Goal: Task Accomplishment & Management: Complete application form

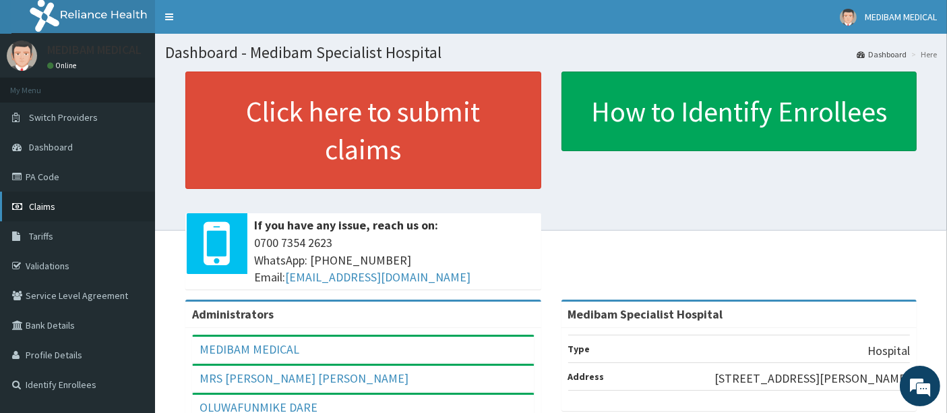
click at [48, 208] on span "Claims" at bounding box center [42, 206] width 26 height 12
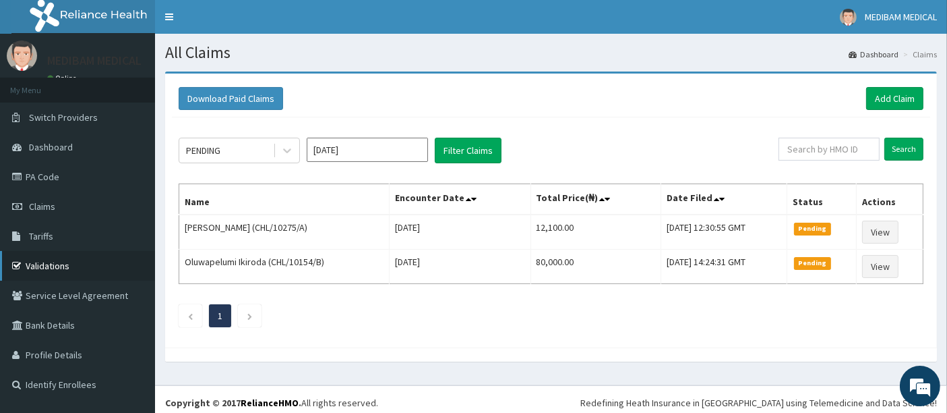
click at [49, 261] on link "Validations" at bounding box center [77, 266] width 155 height 30
click at [871, 95] on link "Add Claim" at bounding box center [894, 98] width 57 height 23
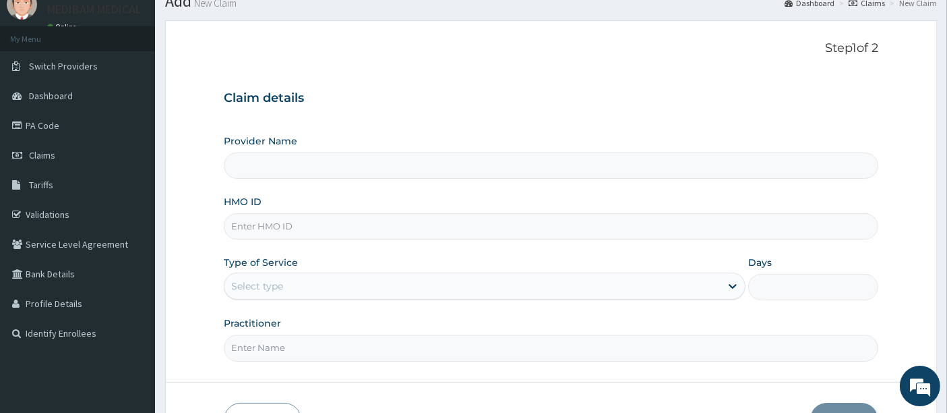
scroll to position [75, 0]
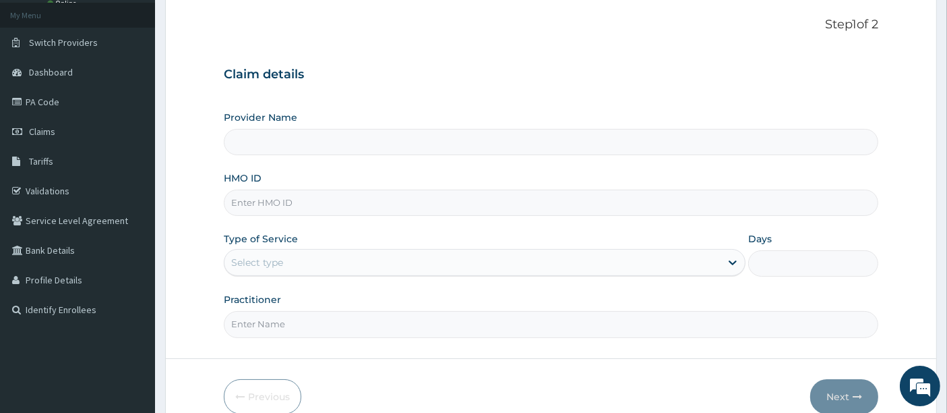
click at [331, 203] on input "HMO ID" at bounding box center [551, 202] width 655 height 26
type input "Medibam Specialist Hospital"
type input "PSC/10175/A"
click at [299, 257] on div "Select type" at bounding box center [472, 262] width 496 height 22
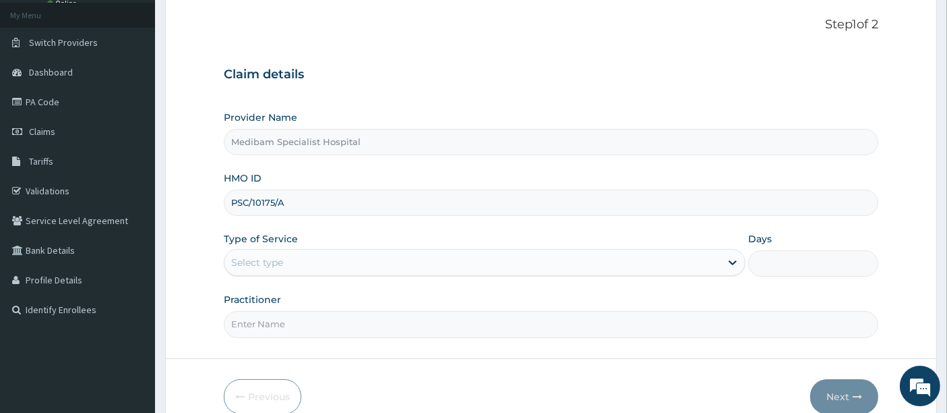
click at [299, 257] on div "Select type" at bounding box center [472, 262] width 496 height 22
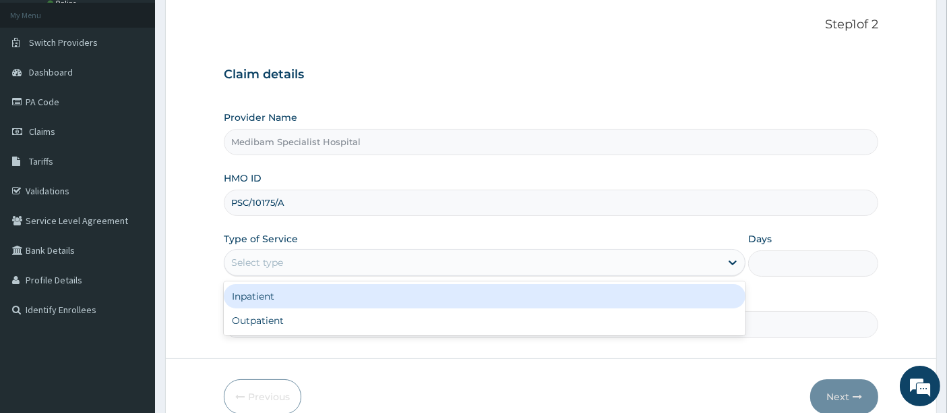
click at [673, 263] on div "Select type" at bounding box center [472, 262] width 496 height 22
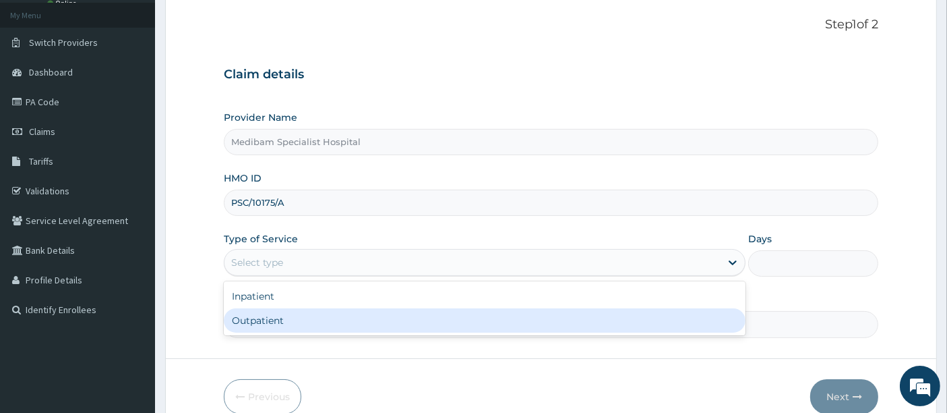
drag, startPoint x: 557, startPoint y: 316, endPoint x: 557, endPoint y: 289, distance: 27.0
click at [557, 315] on div "Outpatient" at bounding box center [485, 320] width 522 height 24
type input "1"
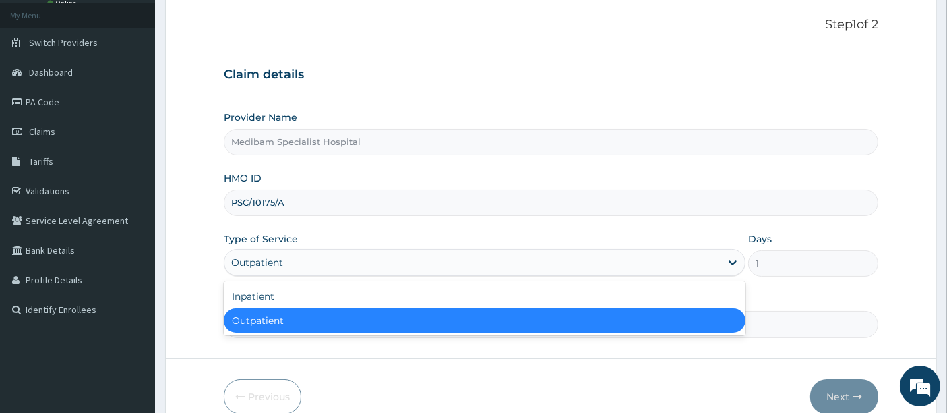
click at [352, 263] on div "Outpatient" at bounding box center [472, 262] width 496 height 22
click at [308, 316] on div "Outpatient" at bounding box center [485, 320] width 522 height 24
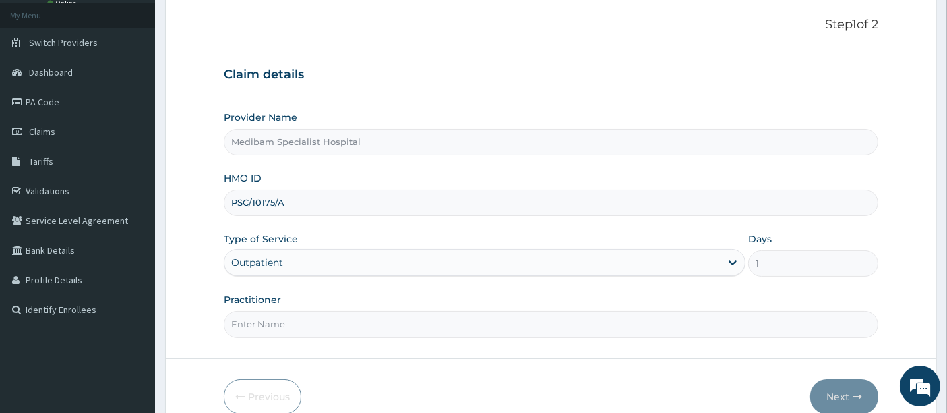
click at [273, 326] on input "Practitioner" at bounding box center [551, 324] width 655 height 26
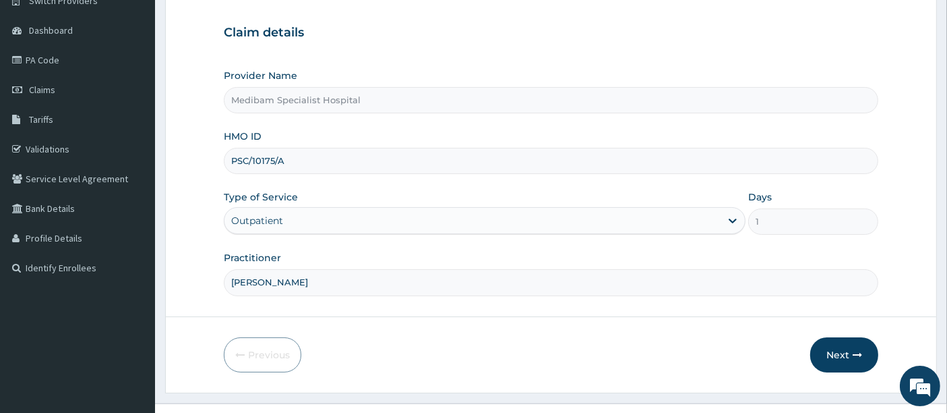
scroll to position [138, 0]
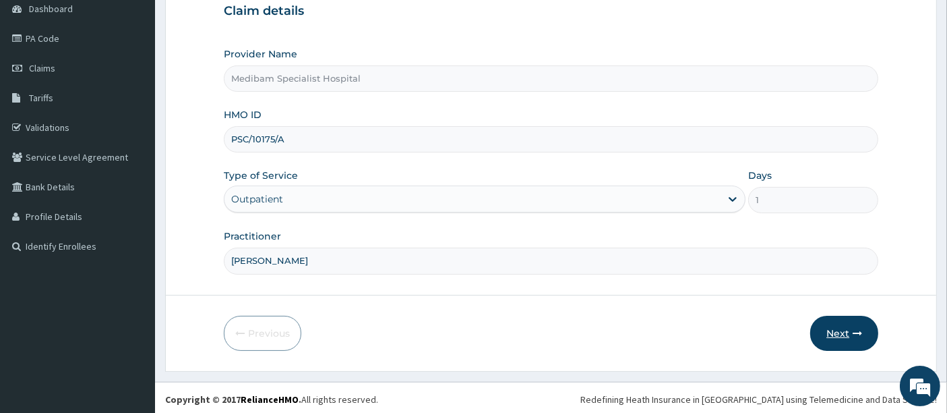
type input "DR BANKOLE"
click at [837, 329] on button "Next" at bounding box center [844, 332] width 68 height 35
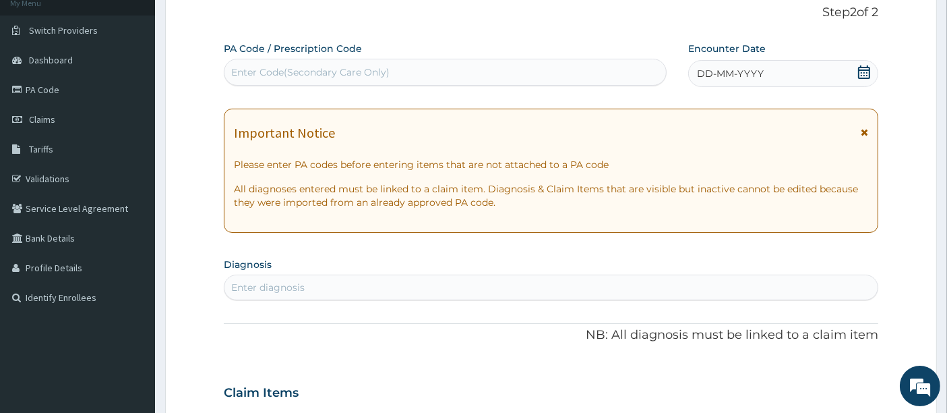
scroll to position [63, 0]
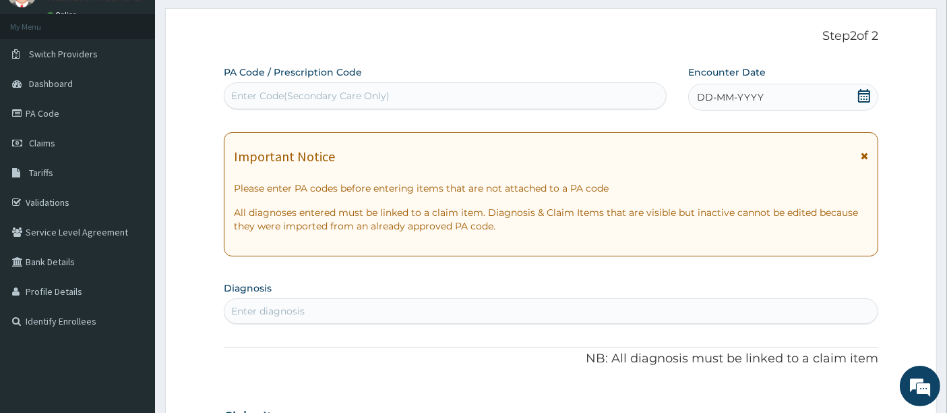
click at [762, 104] on div "DD-MM-YYYY" at bounding box center [783, 97] width 190 height 27
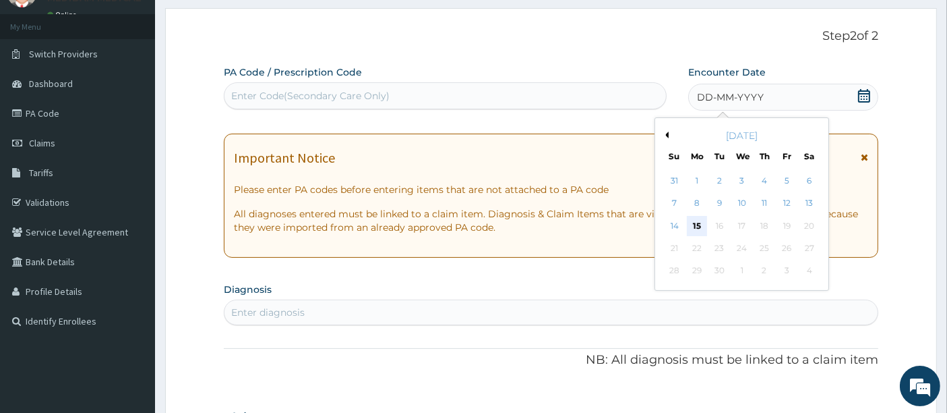
click at [693, 224] on div "15" at bounding box center [697, 226] width 20 height 20
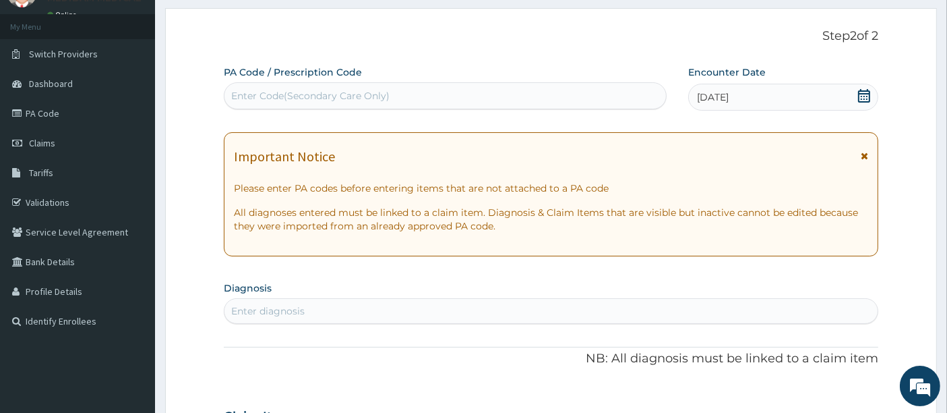
click at [383, 312] on div "Enter diagnosis" at bounding box center [551, 311] width 654 height 22
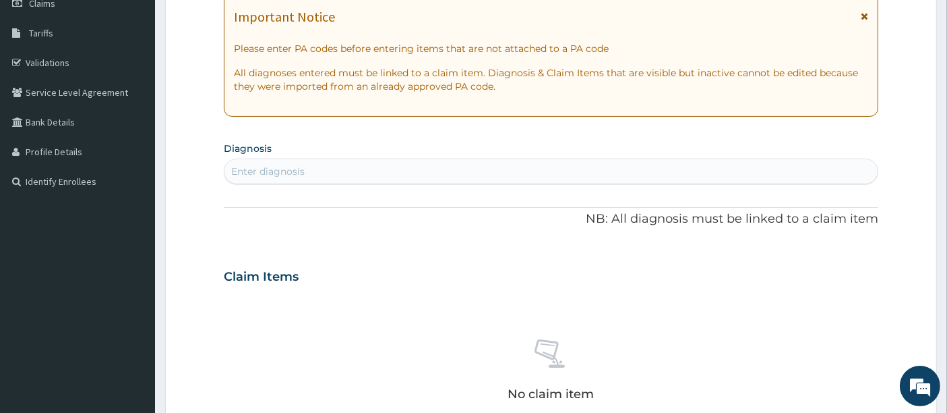
scroll to position [214, 0]
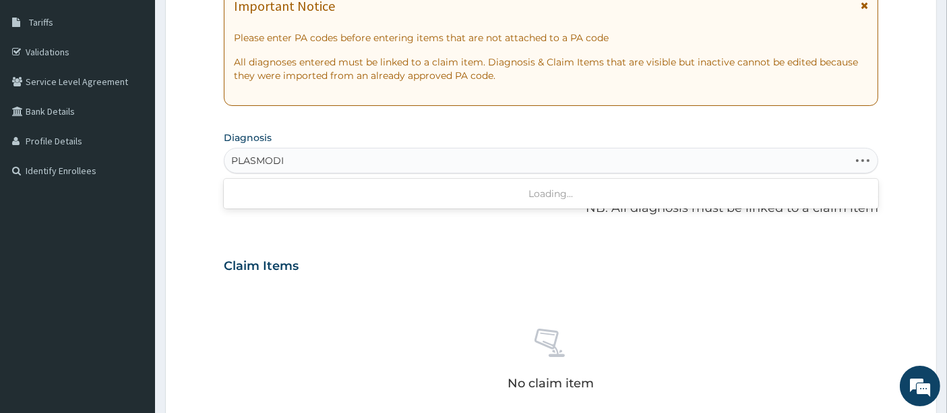
type input "PLASMODIA"
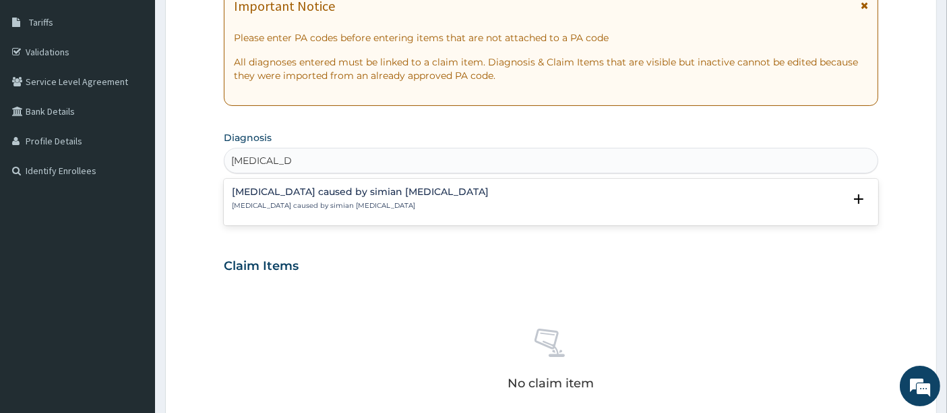
click at [326, 202] on p "Malaria caused by simian plasmodia" at bounding box center [360, 205] width 257 height 9
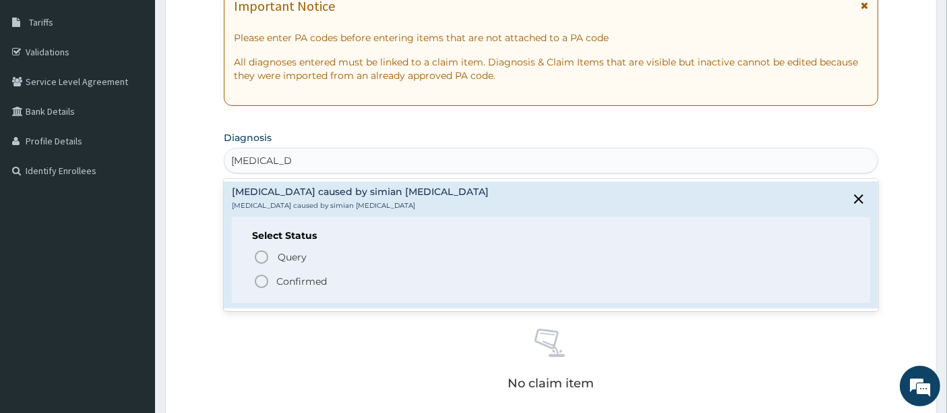
click at [257, 279] on icon "status option filled" at bounding box center [261, 281] width 16 height 16
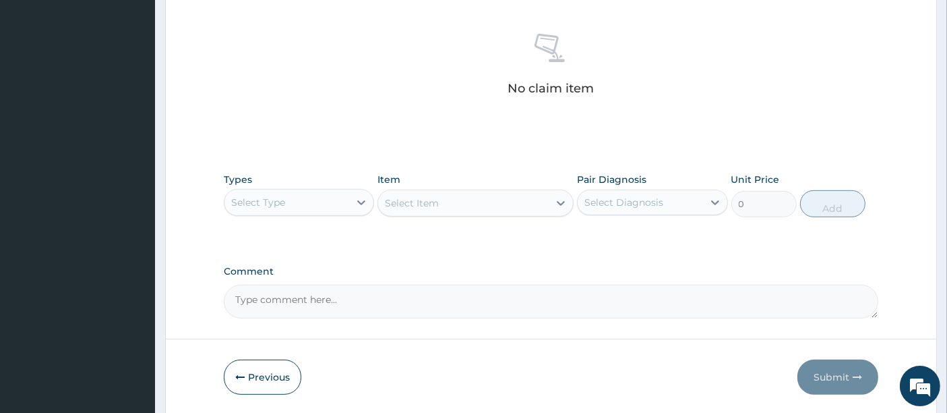
scroll to position [557, 0]
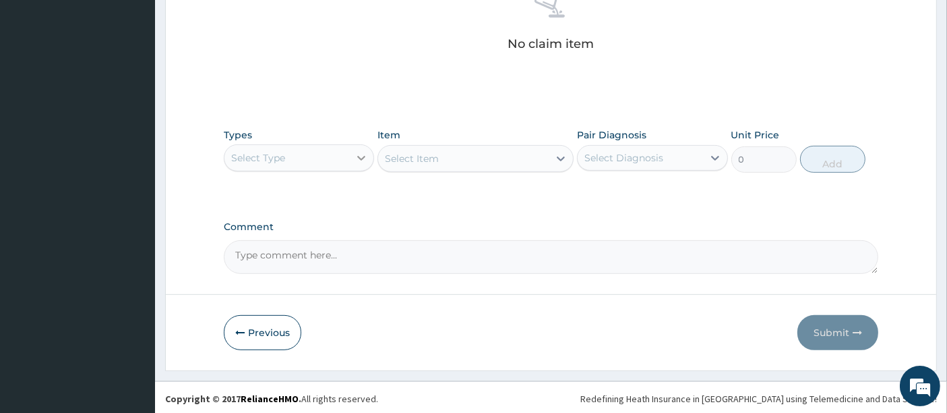
click at [362, 158] on icon at bounding box center [361, 157] width 13 height 13
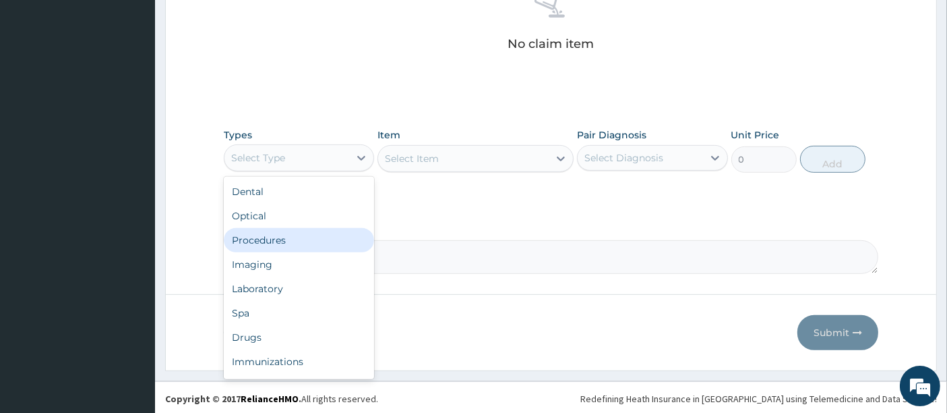
drag, startPoint x: 298, startPoint y: 241, endPoint x: 386, endPoint y: 182, distance: 106.4
click at [311, 234] on div "Procedures" at bounding box center [299, 240] width 150 height 24
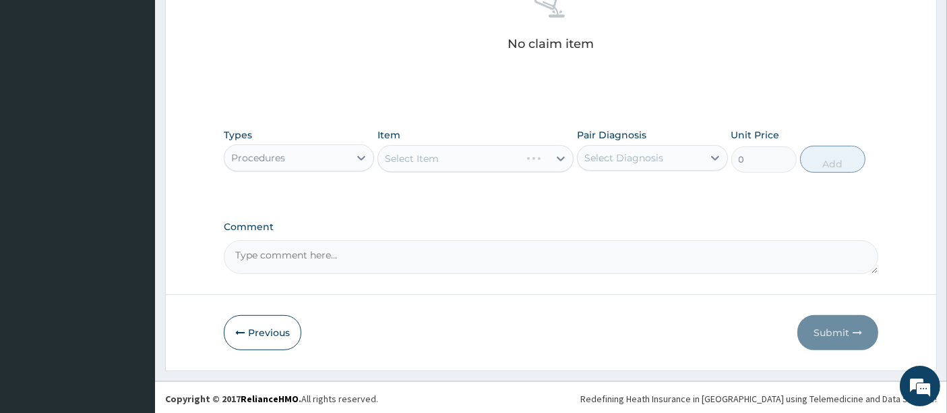
click at [439, 159] on div "Select Item" at bounding box center [475, 158] width 196 height 27
click at [439, 159] on div "Select Item" at bounding box center [463, 159] width 171 height 22
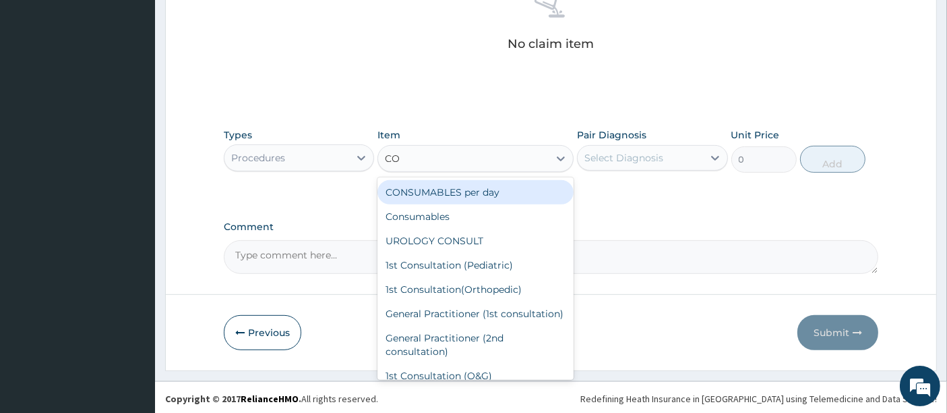
type input "CON"
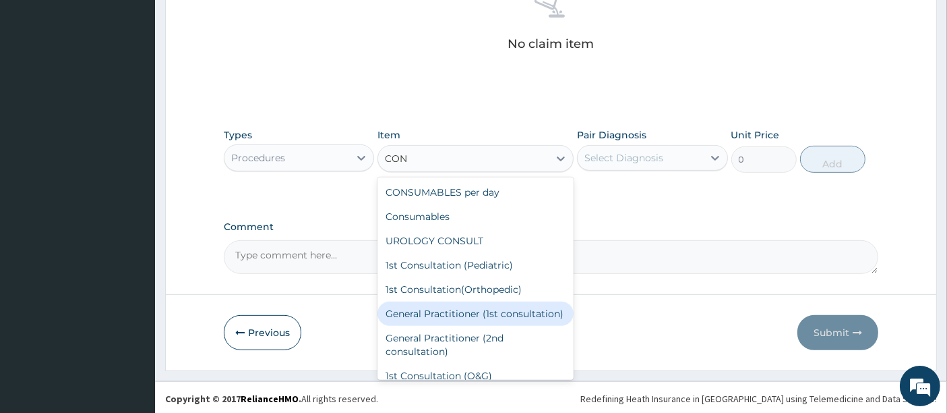
drag, startPoint x: 464, startPoint y: 312, endPoint x: 475, endPoint y: 288, distance: 26.6
click at [468, 303] on div "General Practitioner (1st consultation)" at bounding box center [475, 313] width 196 height 24
type input "1500"
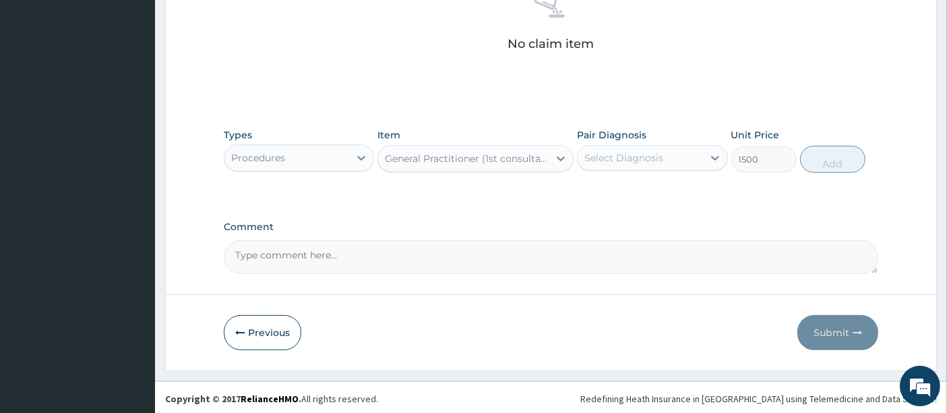
drag, startPoint x: 615, startPoint y: 148, endPoint x: 613, endPoint y: 166, distance: 18.9
click at [614, 152] on div "Select Diagnosis" at bounding box center [640, 158] width 125 height 22
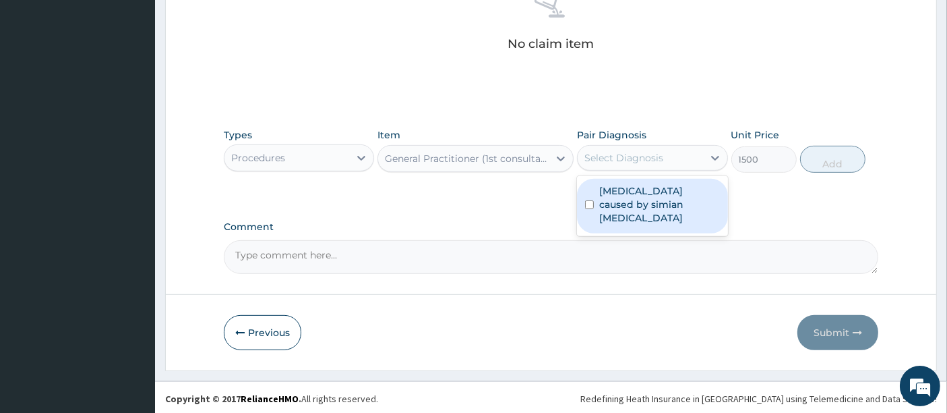
drag, startPoint x: 620, startPoint y: 191, endPoint x: 627, endPoint y: 193, distance: 6.9
click at [624, 193] on label "Malaria caused by simian plasmodia" at bounding box center [659, 204] width 120 height 40
checkbox input "true"
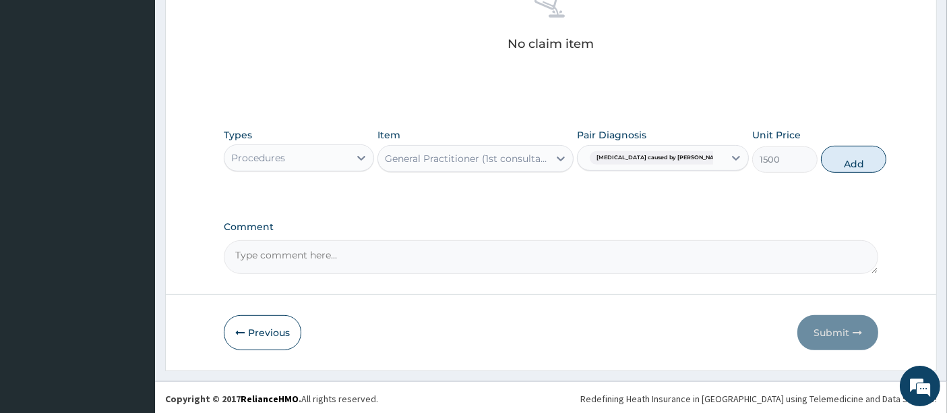
drag, startPoint x: 831, startPoint y: 158, endPoint x: 706, endPoint y: 173, distance: 125.6
click at [830, 158] on button "Add" at bounding box center [853, 159] width 65 height 27
type input "0"
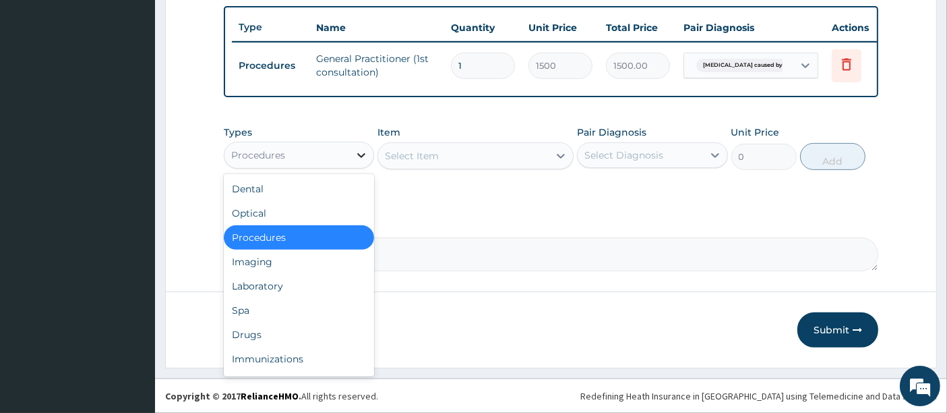
click at [361, 153] on icon at bounding box center [361, 154] width 13 height 13
drag, startPoint x: 298, startPoint y: 292, endPoint x: 366, endPoint y: 207, distance: 108.9
click at [299, 288] on div "Laboratory" at bounding box center [299, 286] width 150 height 24
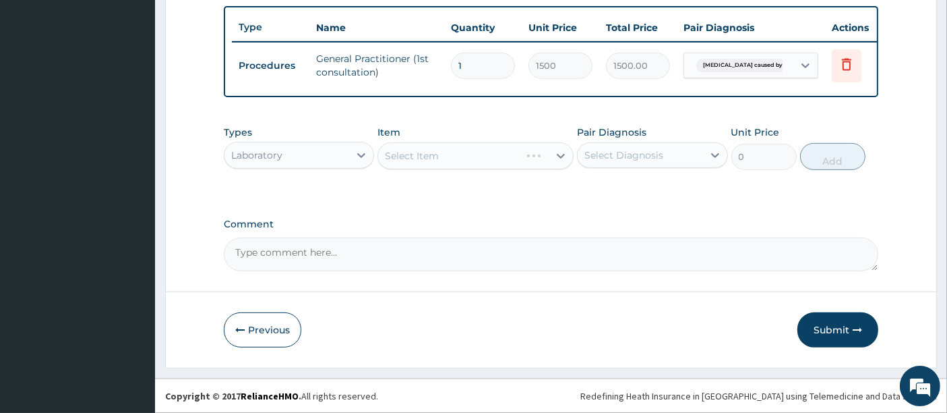
click at [437, 162] on div "Select Item" at bounding box center [475, 155] width 196 height 27
drag, startPoint x: 415, startPoint y: 149, endPoint x: 418, endPoint y: 156, distance: 8.1
click at [417, 153] on div "Select Item" at bounding box center [475, 155] width 196 height 27
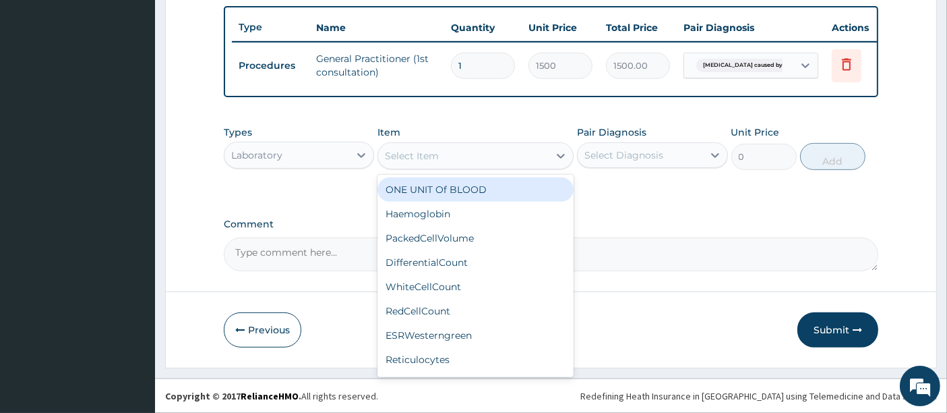
click at [419, 154] on div "Select Item" at bounding box center [412, 155] width 54 height 13
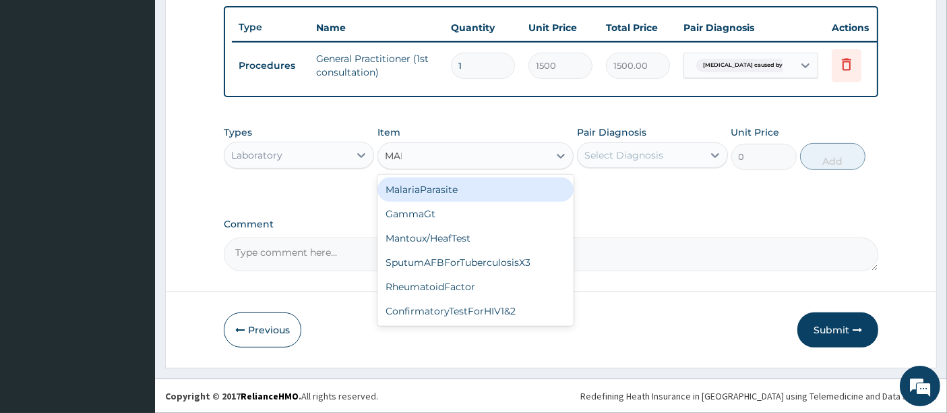
type input "MALA"
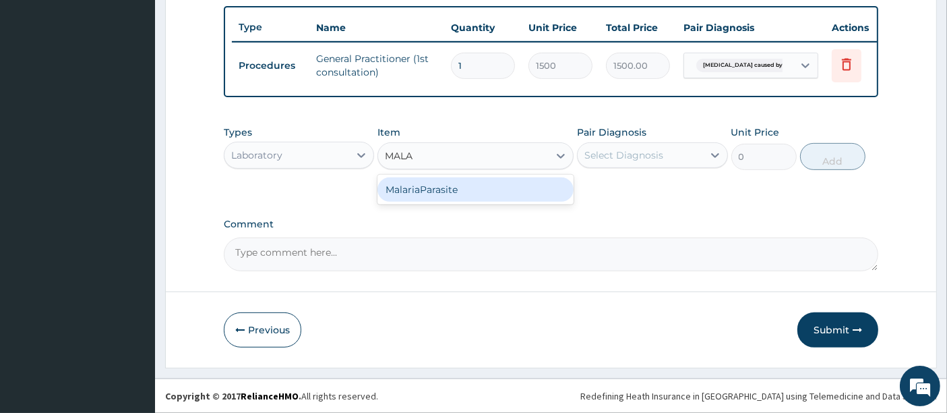
click at [419, 190] on div "MalariaParasite" at bounding box center [475, 189] width 196 height 24
type input "1000"
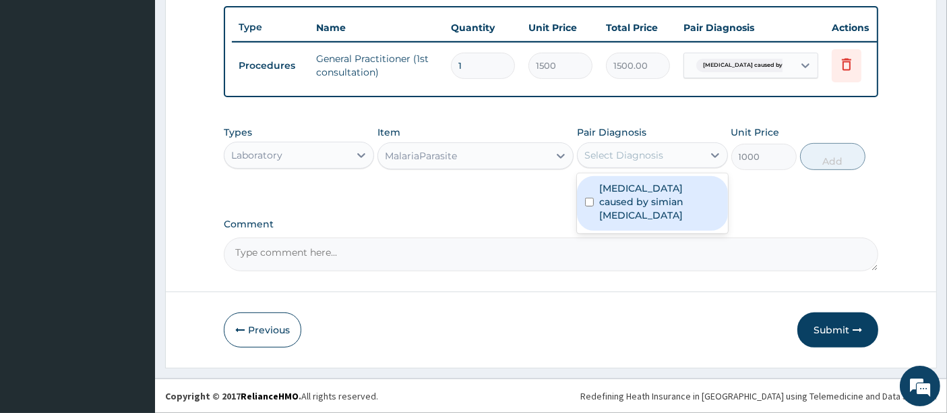
click at [663, 153] on div "Select Diagnosis" at bounding box center [640, 155] width 125 height 22
drag, startPoint x: 662, startPoint y: 193, endPoint x: 735, endPoint y: 164, distance: 78.4
click at [666, 191] on label "Malaria caused by simian plasmodia" at bounding box center [659, 201] width 120 height 40
checkbox input "true"
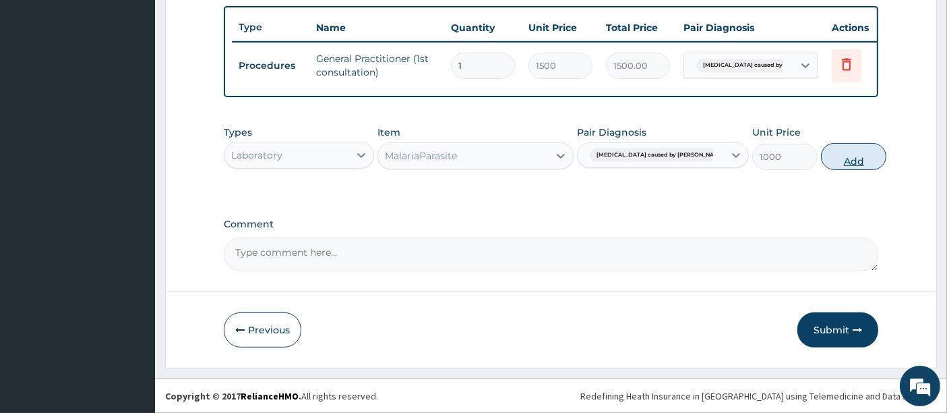
click at [836, 160] on button "Add" at bounding box center [853, 156] width 65 height 27
type input "0"
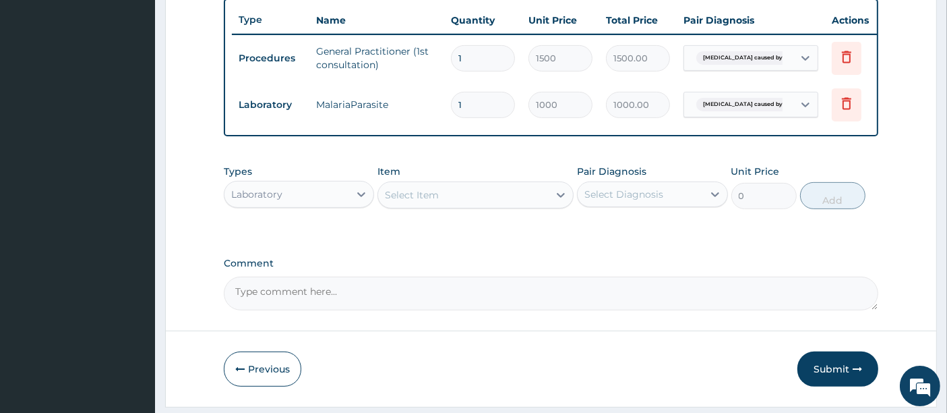
click at [466, 202] on div "Select Item" at bounding box center [463, 195] width 171 height 22
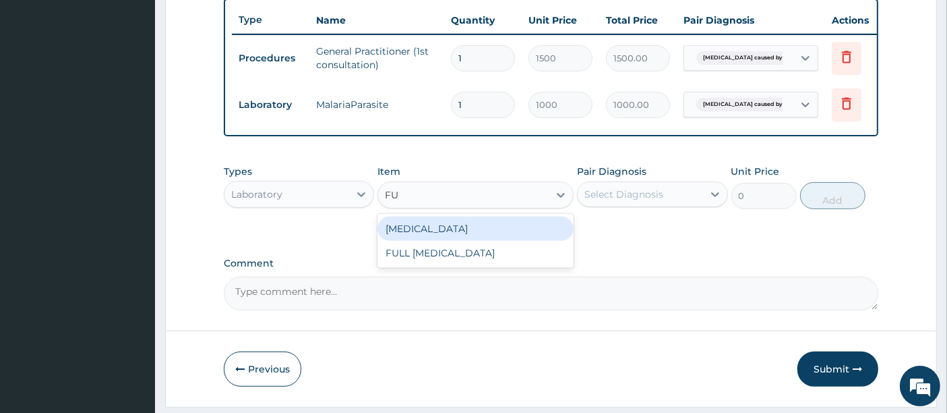
type input "FUL"
click at [466, 241] on div "Full blood count" at bounding box center [475, 228] width 196 height 24
type input "3000"
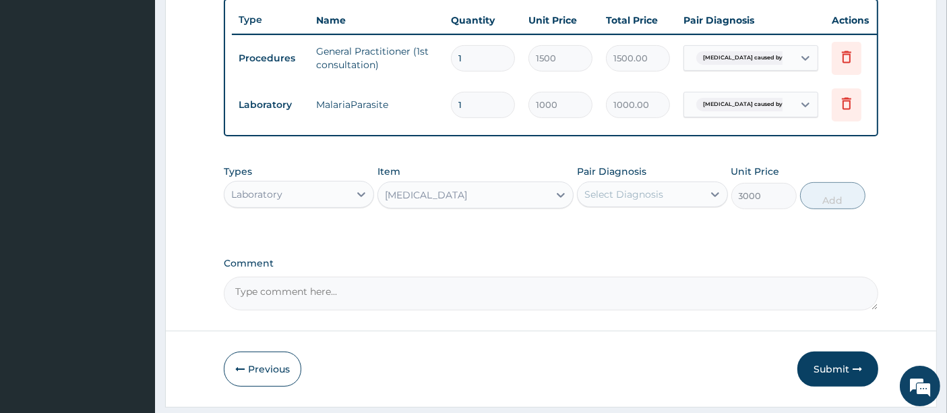
drag, startPoint x: 591, startPoint y: 199, endPoint x: 595, endPoint y: 206, distance: 8.1
click at [592, 199] on div "Select Diagnosis" at bounding box center [623, 193] width 79 height 13
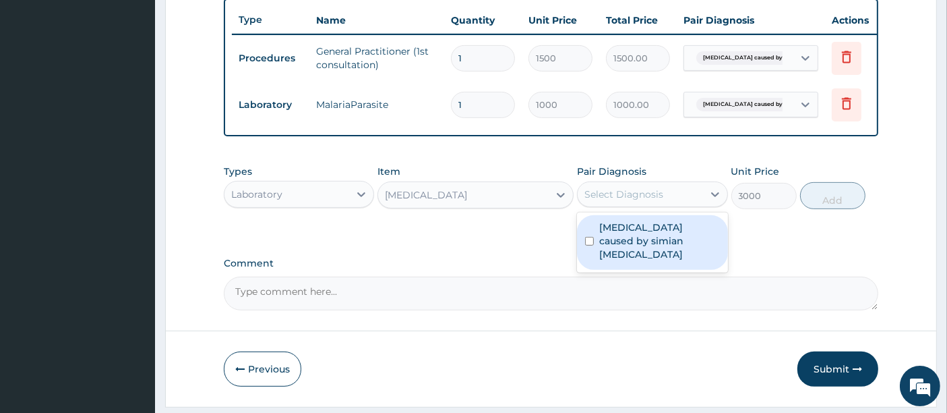
drag, startPoint x: 608, startPoint y: 240, endPoint x: 640, endPoint y: 240, distance: 32.4
click at [613, 240] on label "Malaria caused by simian plasmodia" at bounding box center [659, 240] width 120 height 40
checkbox input "true"
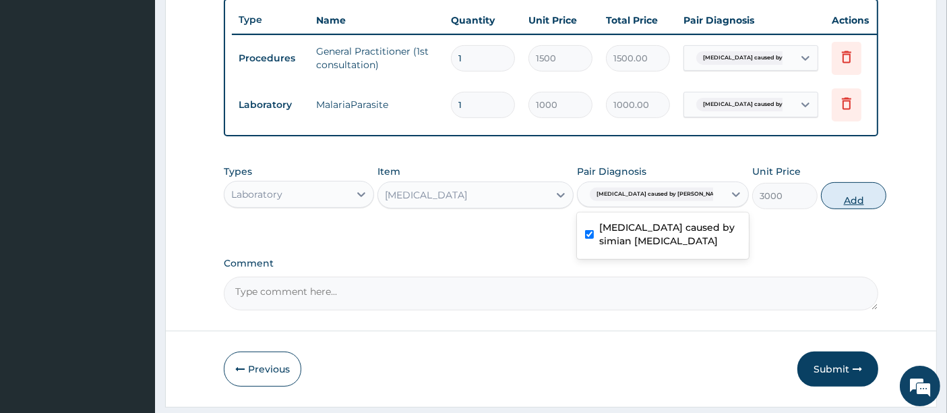
click at [821, 203] on button "Add" at bounding box center [853, 195] width 65 height 27
type input "0"
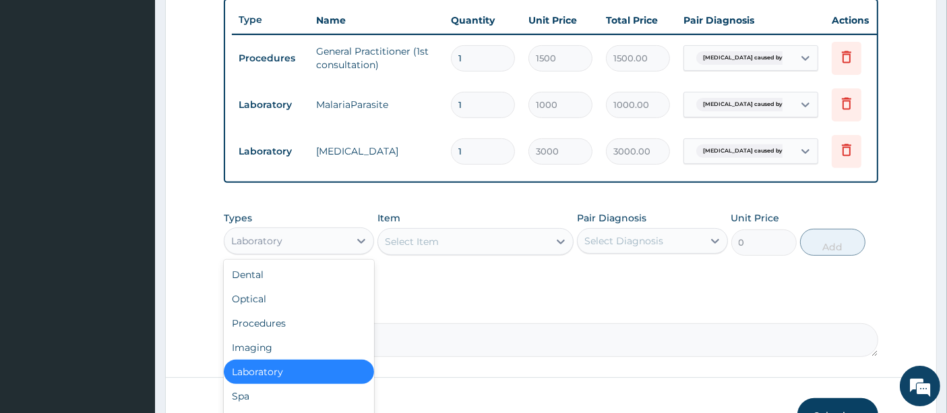
click at [336, 249] on div "Laboratory" at bounding box center [286, 241] width 125 height 22
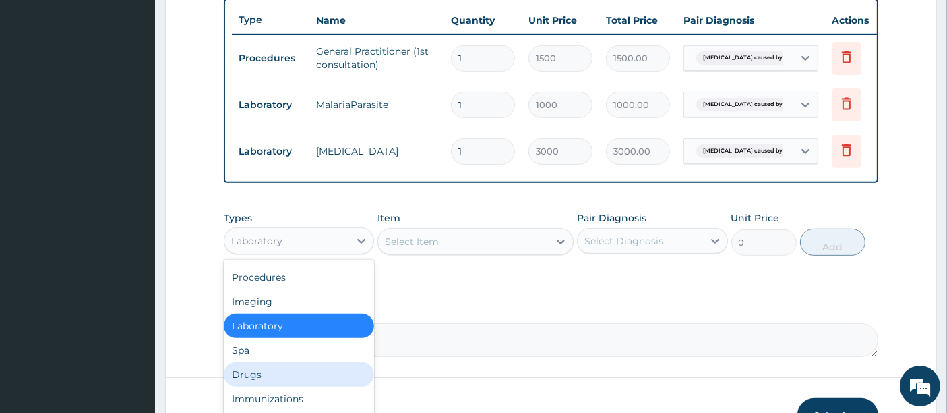
drag, startPoint x: 264, startPoint y: 381, endPoint x: 375, endPoint y: 317, distance: 128.6
click at [266, 381] on div "Drugs" at bounding box center [299, 374] width 150 height 24
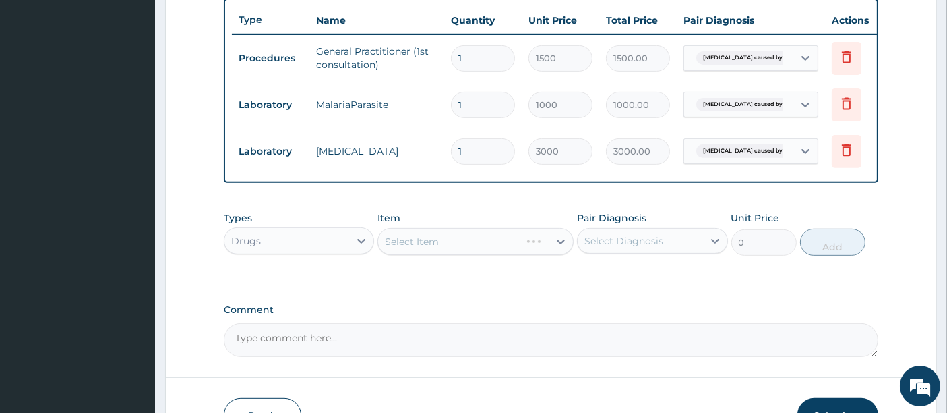
click at [435, 252] on div "Select Item" at bounding box center [475, 241] width 196 height 27
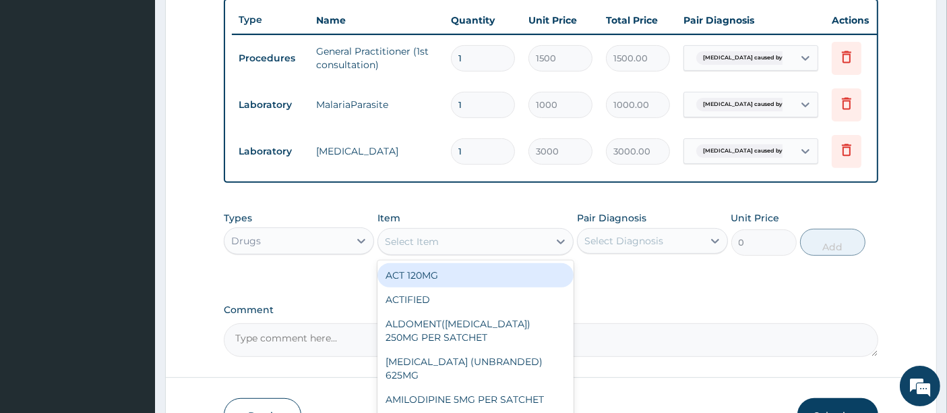
click at [435, 248] on div "Select Item" at bounding box center [412, 241] width 54 height 13
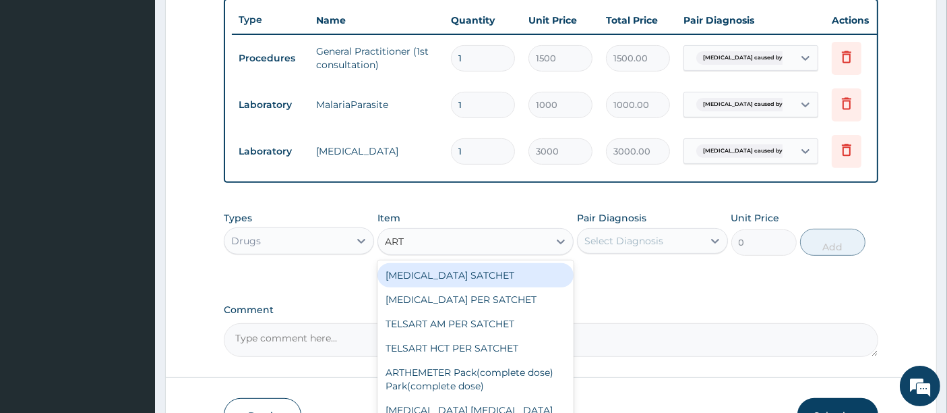
type input "ARTH"
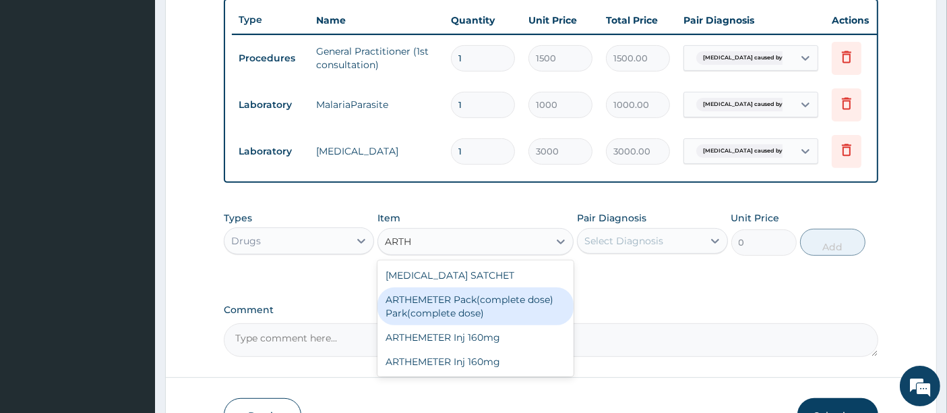
drag, startPoint x: 404, startPoint y: 316, endPoint x: 418, endPoint y: 311, distance: 14.5
click at [406, 316] on div "ARTHEMETER Pack(complete dose) Park(complete dose)" at bounding box center [475, 306] width 196 height 38
type input "2800"
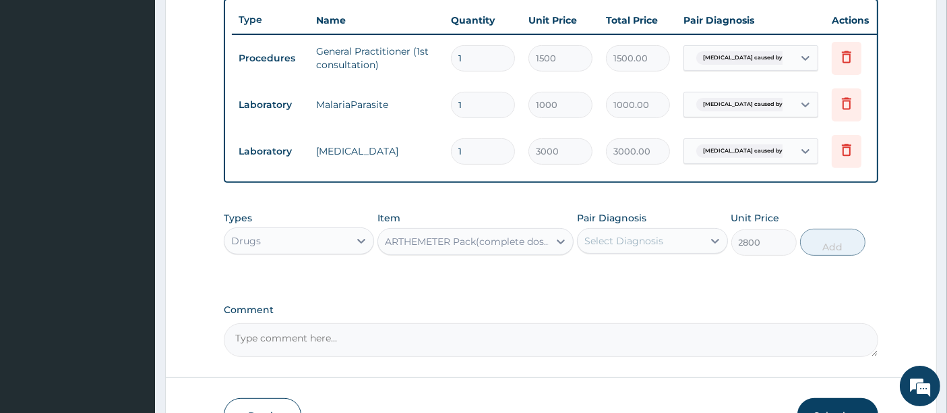
drag, startPoint x: 634, startPoint y: 245, endPoint x: 632, endPoint y: 262, distance: 16.3
click at [634, 247] on div "Select Diagnosis" at bounding box center [623, 240] width 79 height 13
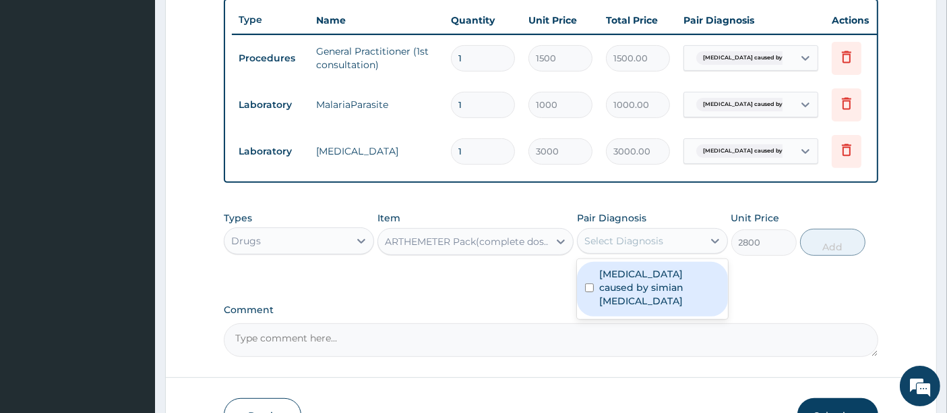
drag, startPoint x: 634, startPoint y: 297, endPoint x: 669, endPoint y: 282, distance: 38.3
click at [644, 297] on label "Malaria caused by simian plasmodia" at bounding box center [659, 287] width 120 height 40
checkbox input "true"
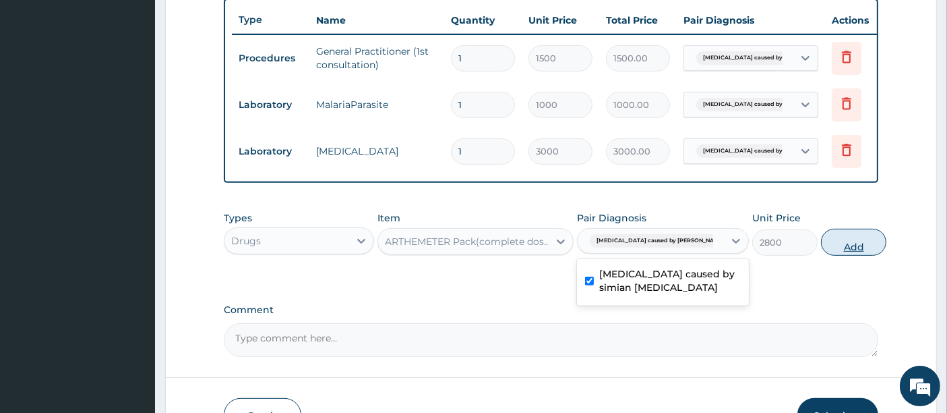
click at [844, 247] on button "Add" at bounding box center [853, 242] width 65 height 27
type input "0"
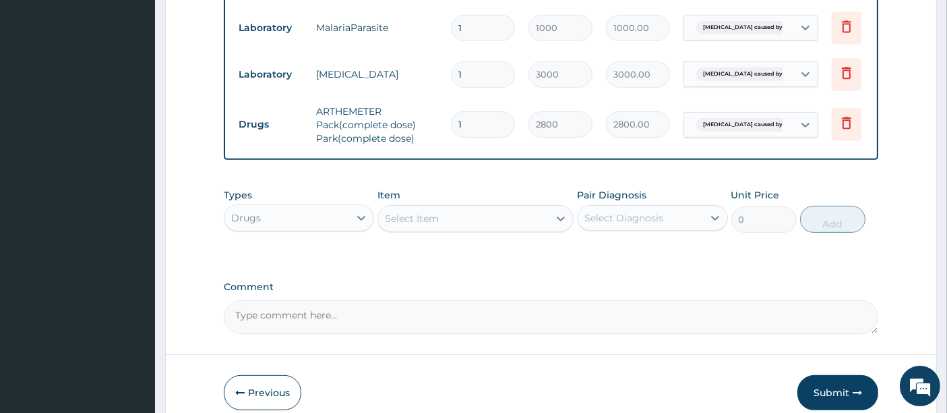
scroll to position [650, 0]
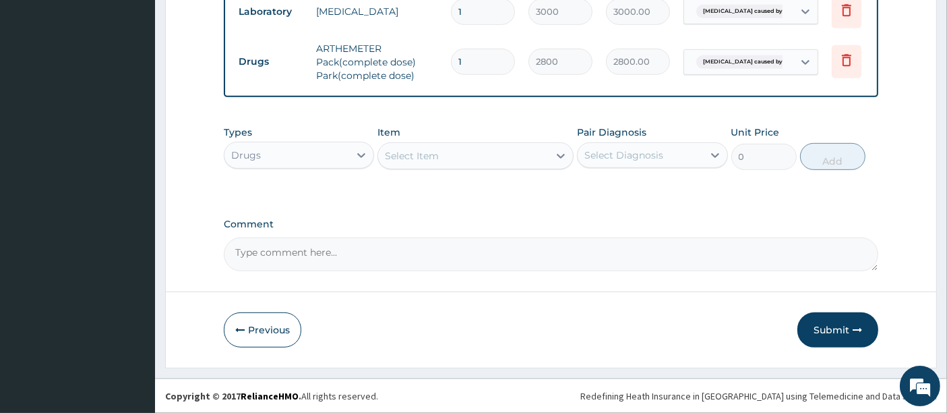
click at [502, 160] on div "Select Item" at bounding box center [463, 156] width 171 height 22
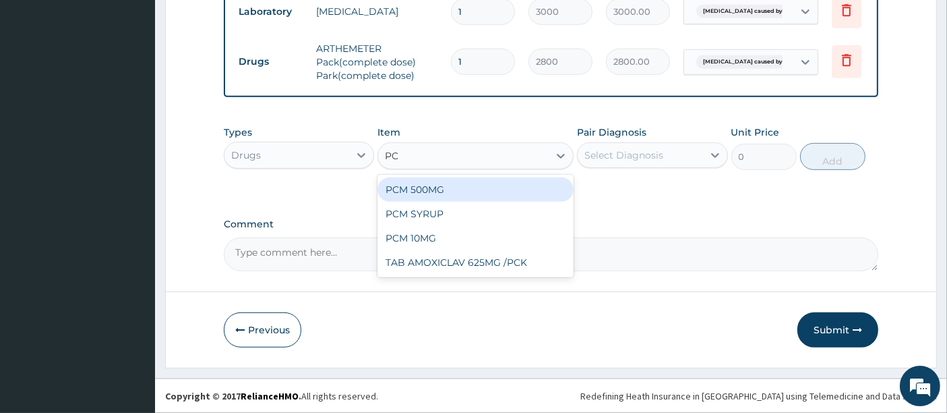
type input "PCM"
click at [479, 195] on div "PCM 500MG" at bounding box center [475, 189] width 196 height 24
type input "28"
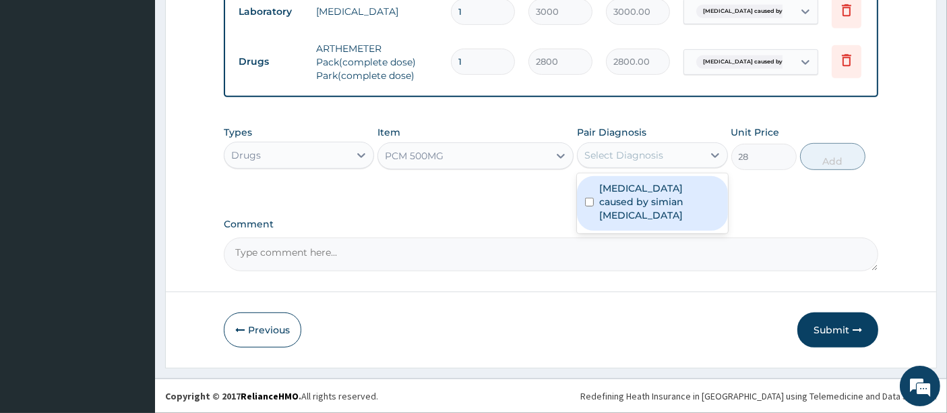
drag, startPoint x: 619, startPoint y: 151, endPoint x: 620, endPoint y: 179, distance: 27.6
click at [620, 161] on div "Select Diagnosis" at bounding box center [623, 154] width 79 height 13
drag, startPoint x: 621, startPoint y: 187, endPoint x: 691, endPoint y: 179, distance: 70.0
click at [624, 189] on label "Malaria caused by simian plasmodia" at bounding box center [659, 201] width 120 height 40
checkbox input "true"
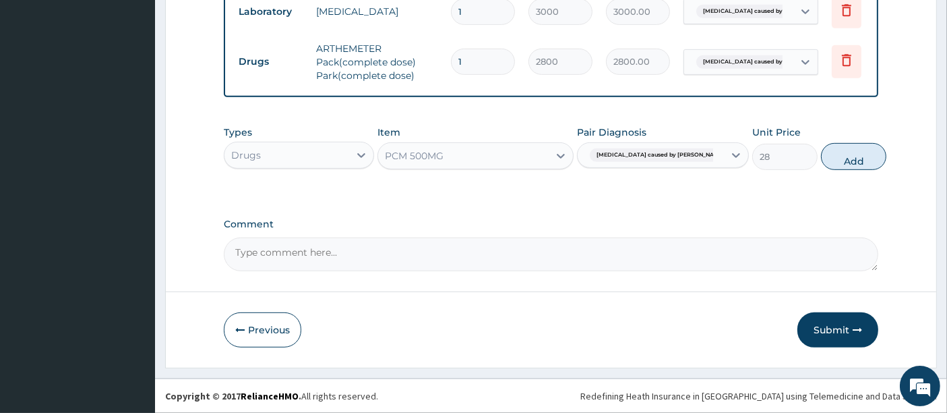
drag, startPoint x: 830, startPoint y: 153, endPoint x: 750, endPoint y: 153, distance: 79.5
click at [826, 153] on button "Add" at bounding box center [853, 156] width 65 height 27
type input "0"
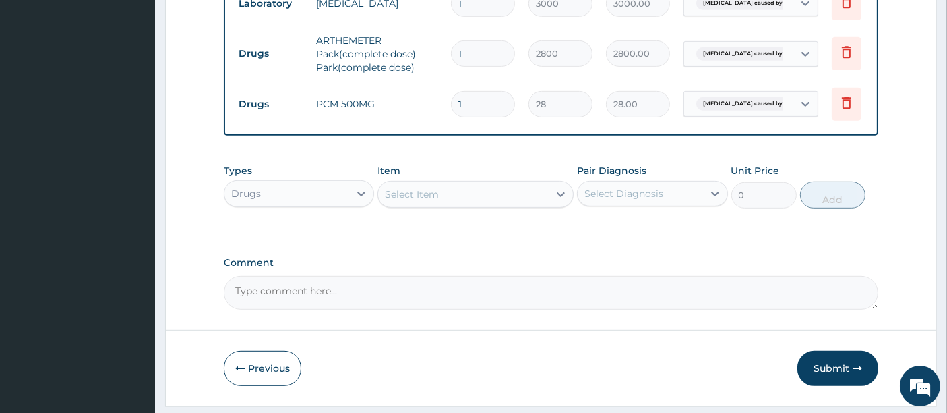
type input "18"
type input "504.00"
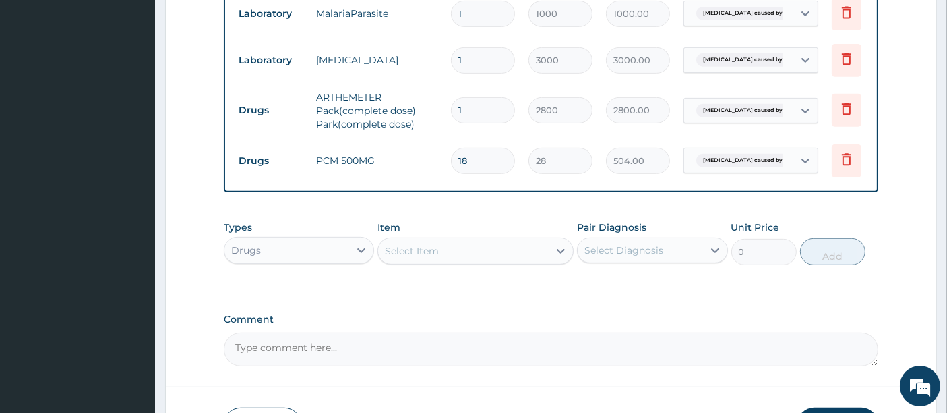
scroll to position [697, 0]
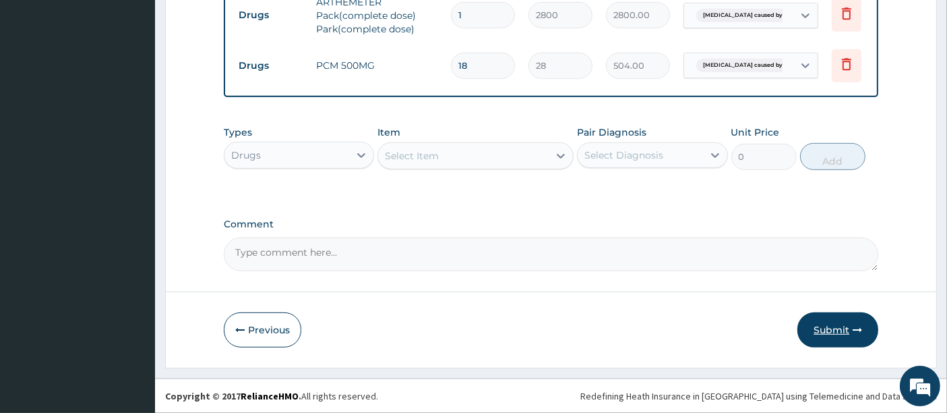
type input "18"
click at [845, 336] on button "Submit" at bounding box center [837, 329] width 81 height 35
